Goal: Find specific page/section

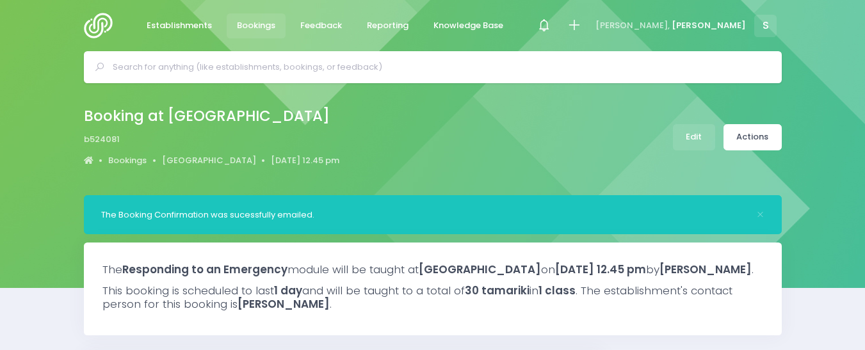
select select "5"
click at [156, 58] on input "text" at bounding box center [438, 67] width 651 height 19
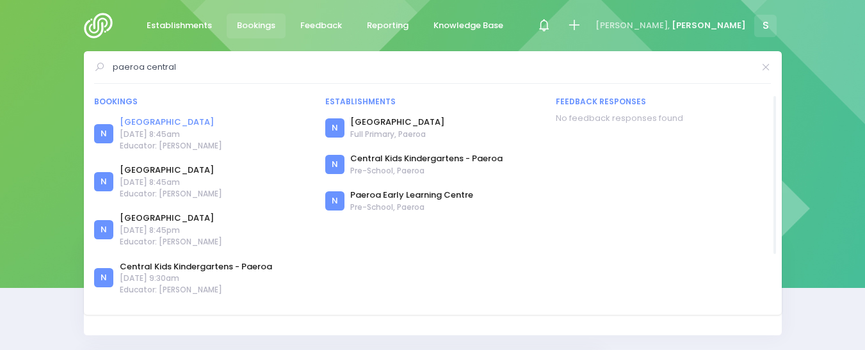
type input "paeroa central"
click at [186, 122] on link "Paeroa Central School" at bounding box center [171, 122] width 102 height 13
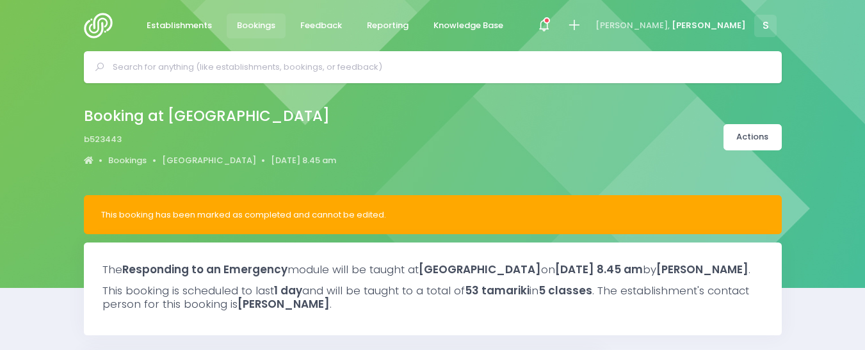
select select "5"
click at [152, 61] on input "text" at bounding box center [438, 67] width 651 height 19
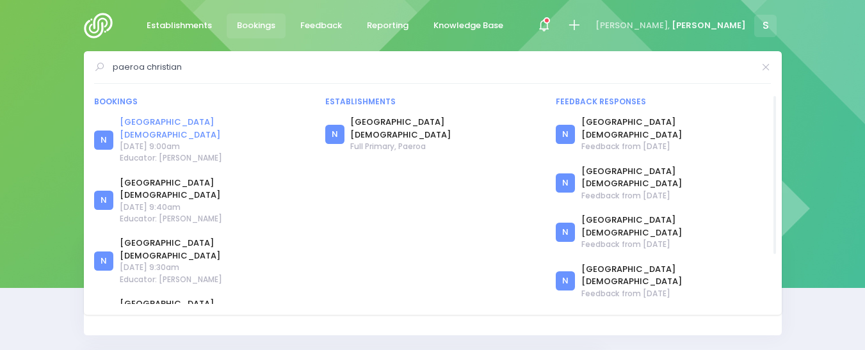
type input "paeroa christian"
click at [193, 118] on link "[GEOGRAPHIC_DATA][DEMOGRAPHIC_DATA]" at bounding box center [215, 128] width 190 height 25
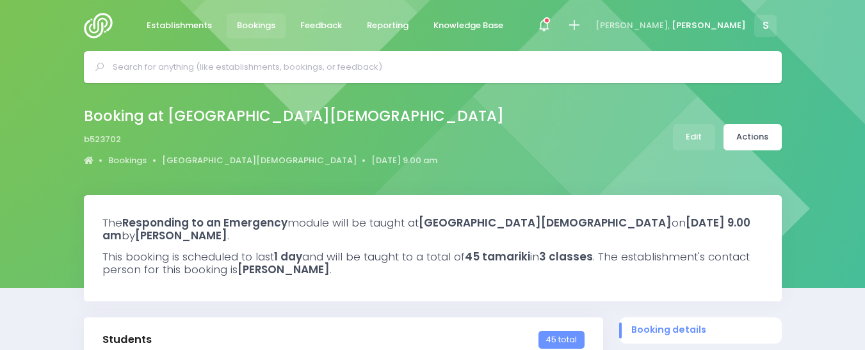
select select "5"
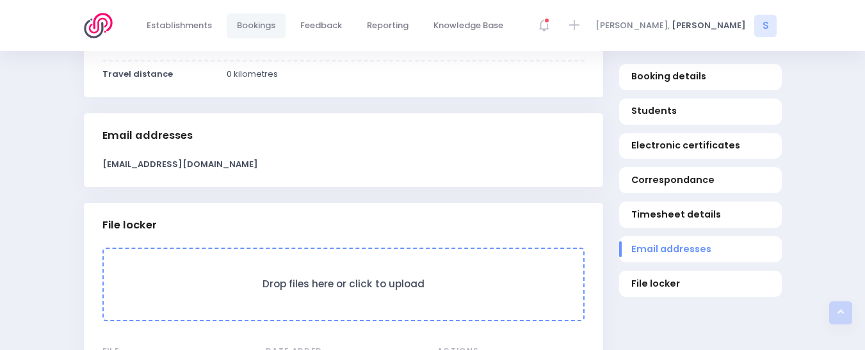
scroll to position [1031, 0]
